Goal: Information Seeking & Learning: Learn about a topic

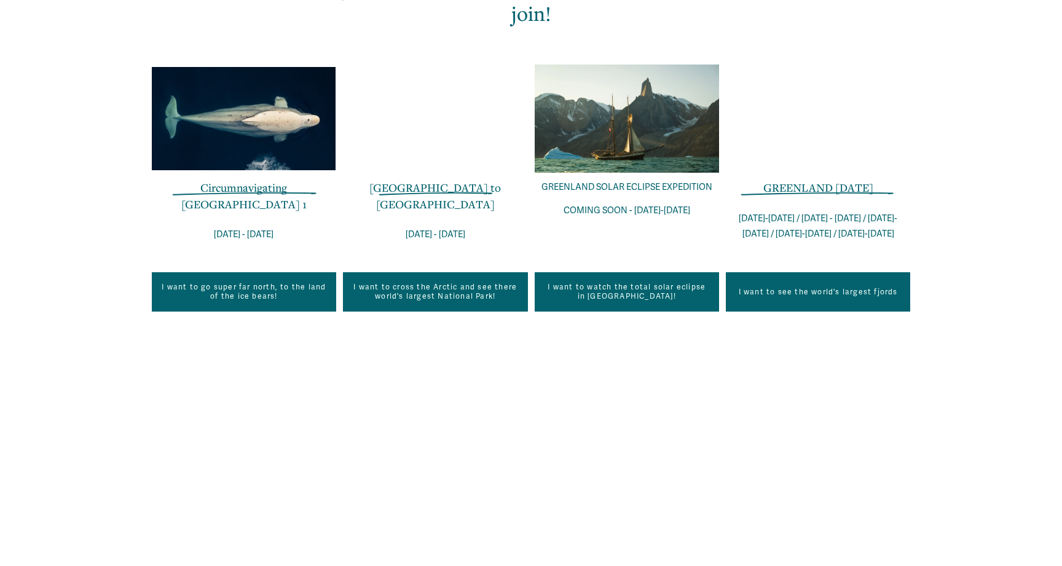
scroll to position [907, 0]
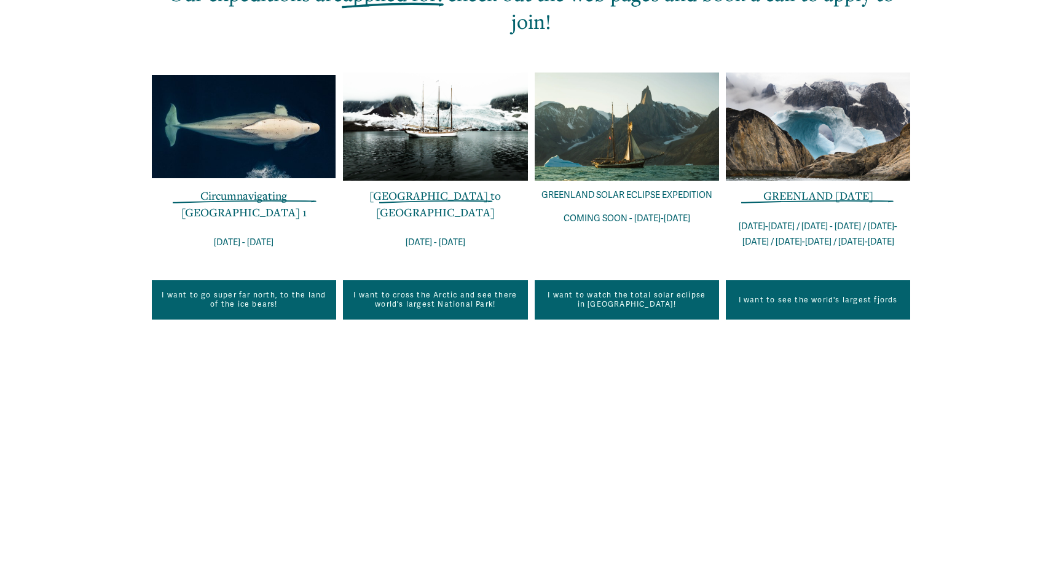
click at [842, 280] on link "I want to see the world's largest fjords" at bounding box center [818, 299] width 184 height 39
click at [852, 103] on div at bounding box center [818, 127] width 184 height 109
click at [992, 156] on div "EXPLORE OUR EXPEDITIONS IN THE POLAR REGIONS Founded on the unparalleled expedi…" at bounding box center [531, 161] width 1062 height 871
click at [986, 102] on div "EXPLORE OUR EXPEDITIONS IN THE POLAR REGIONS Founded on the unparalleled expedi…" at bounding box center [531, 161] width 1062 height 871
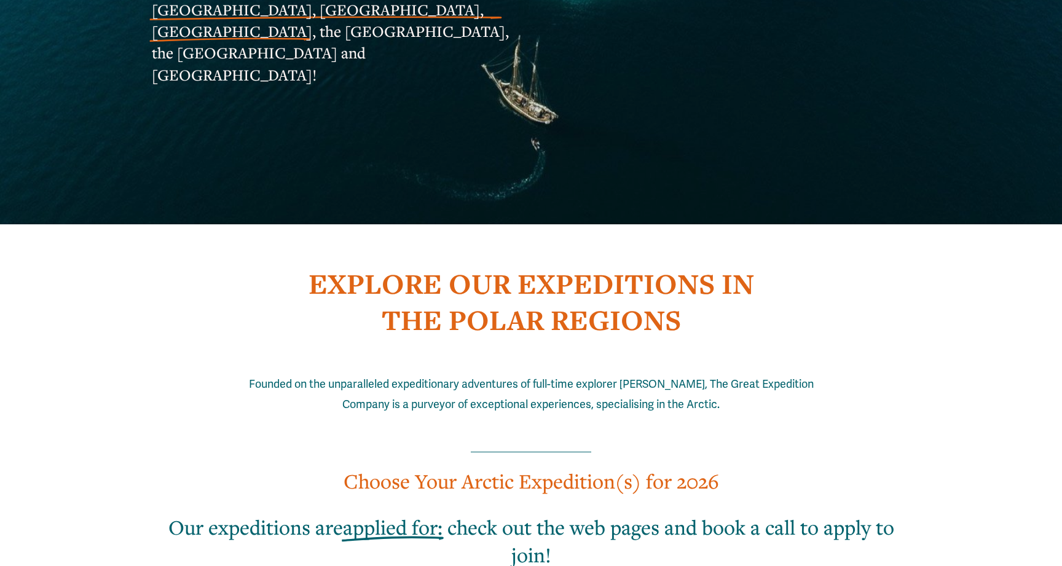
scroll to position [0, 0]
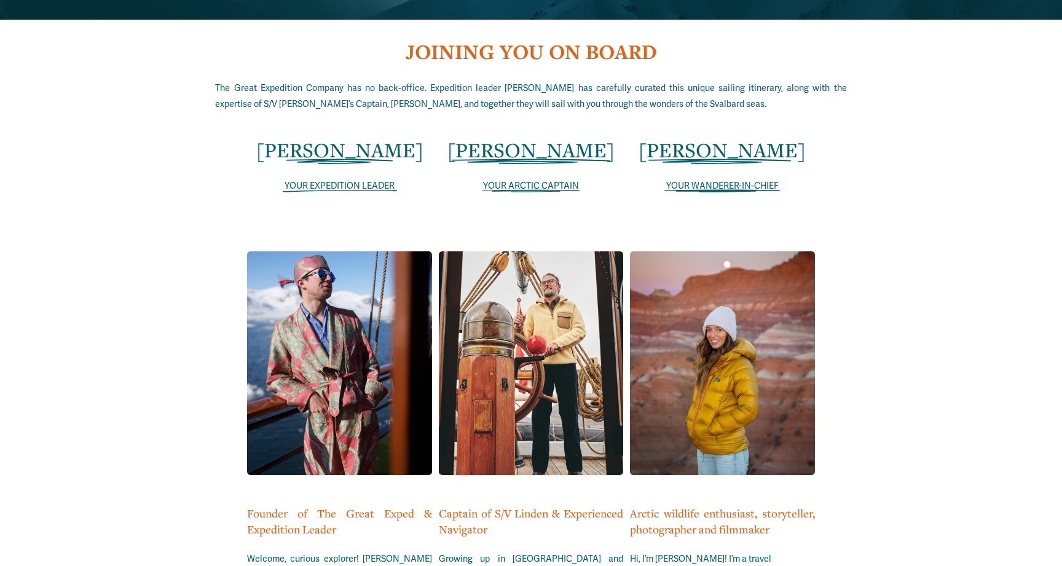
scroll to position [2462, 0]
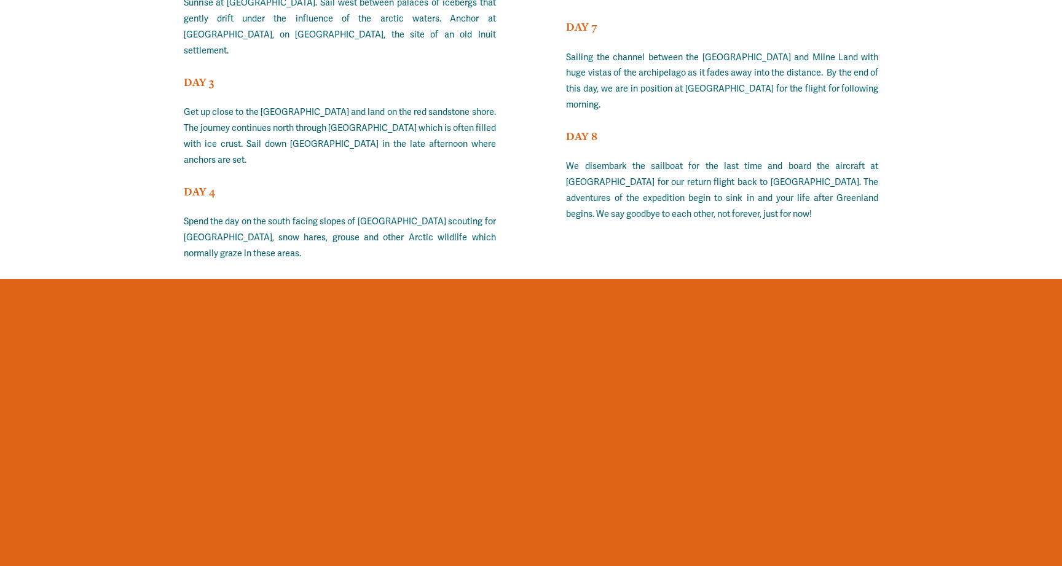
scroll to position [7791, 0]
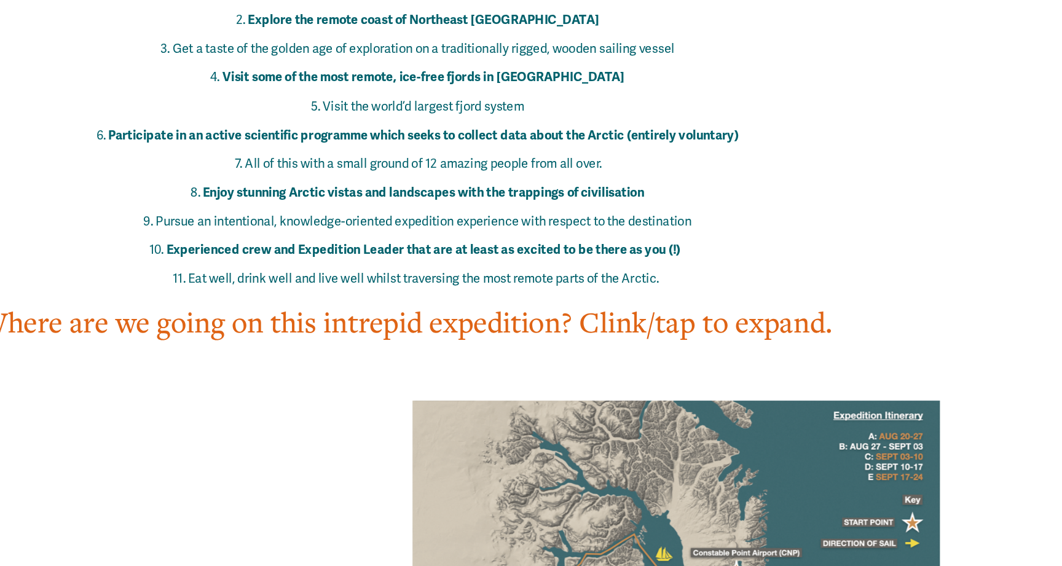
scroll to position [521, 0]
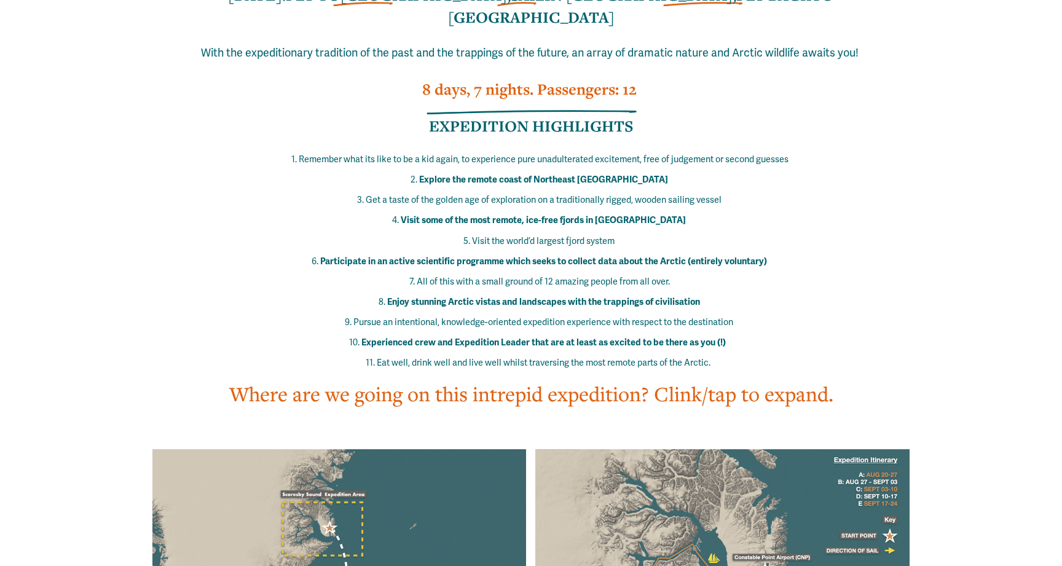
click at [1002, 366] on div "The Best of the Arctic. In One Week. IN ONE WEEK: FLY TO GREENLAND, SAIL IN GRE…" at bounding box center [531, 314] width 1062 height 809
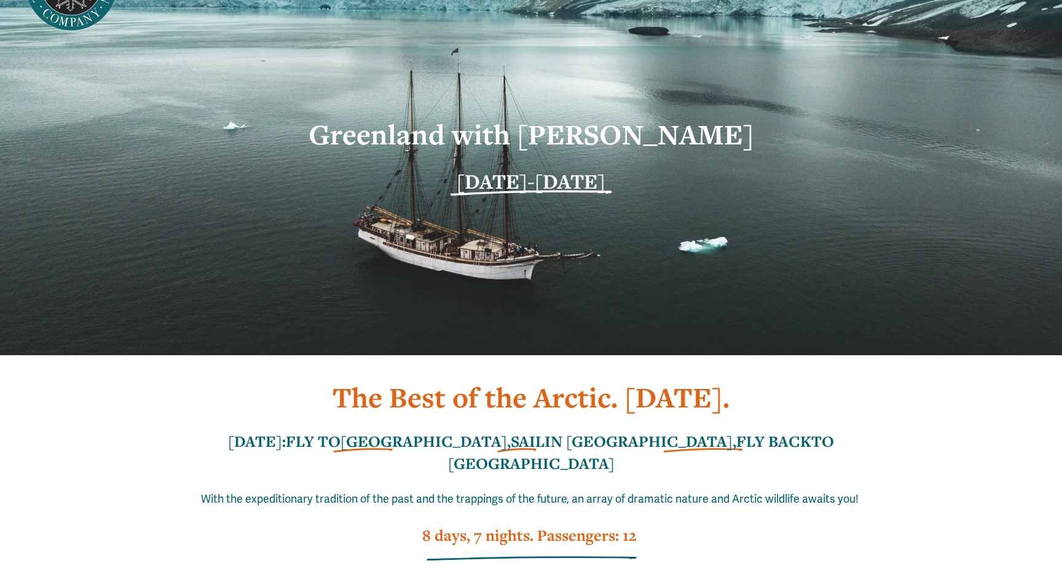
scroll to position [0, 0]
